Goal: Task Accomplishment & Management: Use online tool/utility

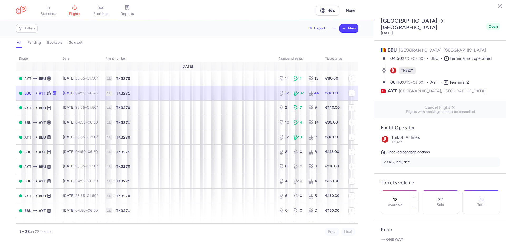
select select "hours"
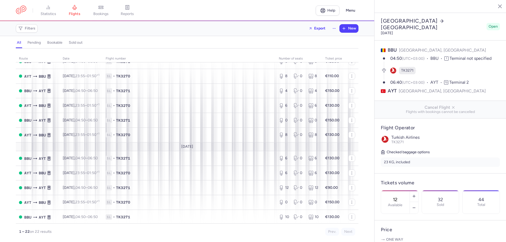
scroll to position [105, 0]
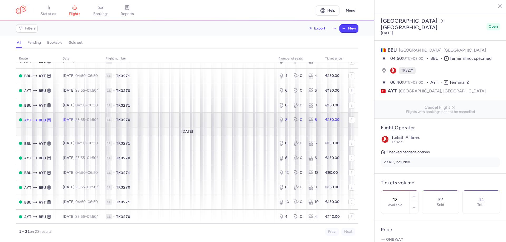
click at [328, 120] on strong "€130.00" at bounding box center [332, 119] width 14 height 4
click at [130, 120] on span "TK3270" at bounding box center [123, 119] width 14 height 5
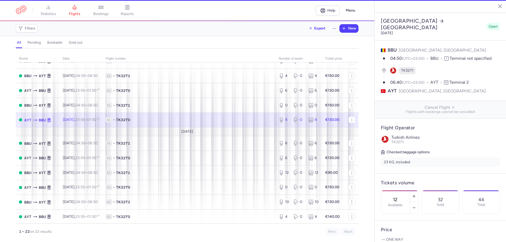
type input "8"
type input "5"
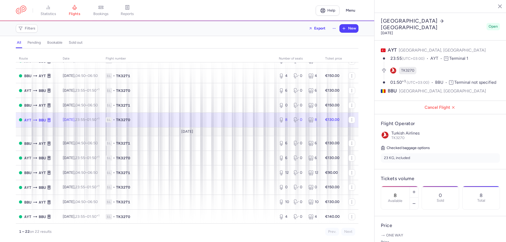
scroll to position [127, 0]
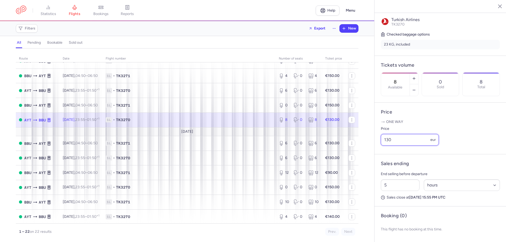
drag, startPoint x: 391, startPoint y: 139, endPoint x: 382, endPoint y: 139, distance: 9.2
click at [382, 139] on input "130" at bounding box center [409, 140] width 58 height 12
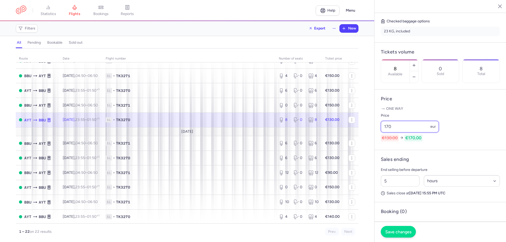
type input "170"
click at [397, 230] on span "Save changes" at bounding box center [398, 231] width 26 height 5
